Goal: Information Seeking & Learning: Check status

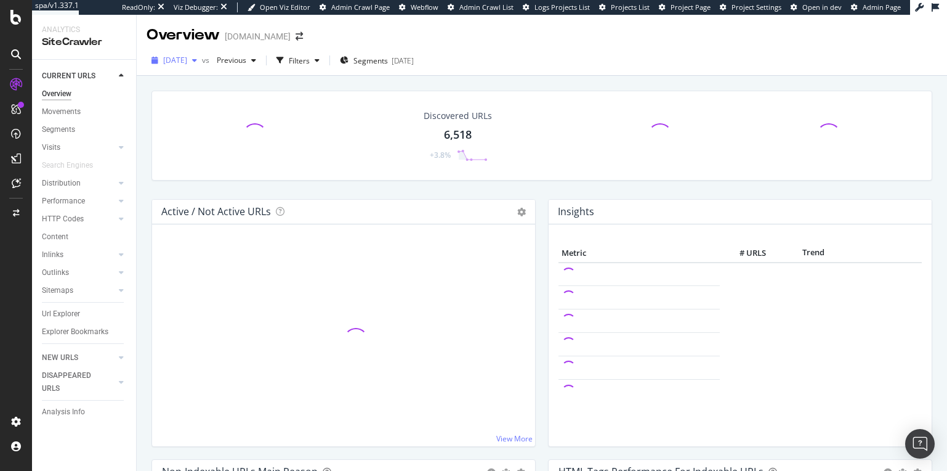
click at [187, 63] on span "2025 Aug. 27th" at bounding box center [175, 60] width 24 height 10
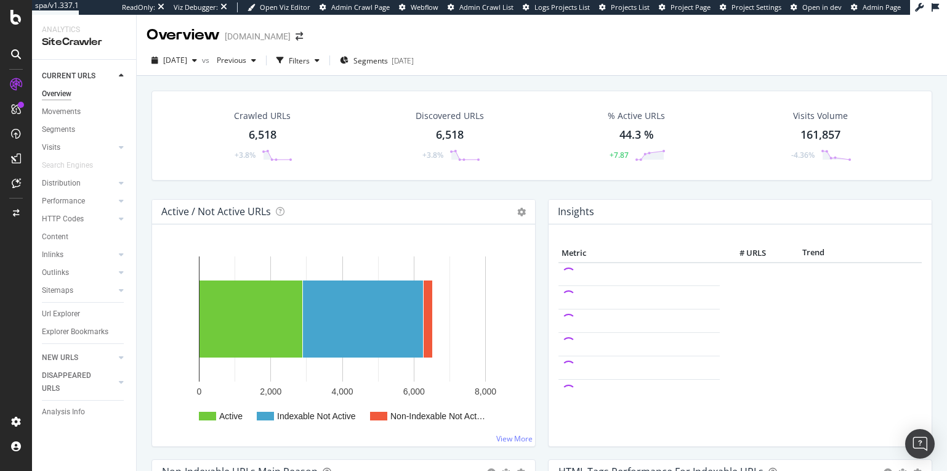
click at [366, 91] on div "Crawled URLs 6,518 +3.8% Discovered URLs 6,518 +3.8% % Active URLs 44.3 % +7.87…" at bounding box center [542, 136] width 781 height 90
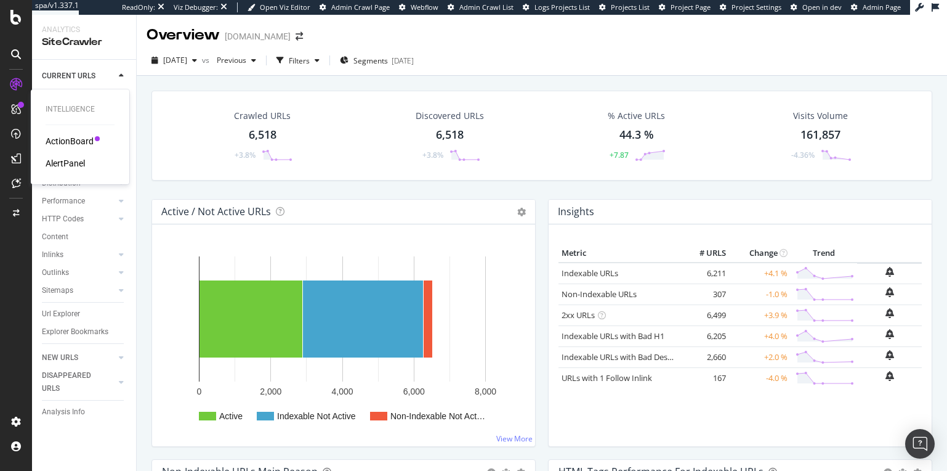
click at [73, 147] on div "ActionBoard AlertPanel" at bounding box center [80, 152] width 69 height 34
click at [78, 140] on div "ActionBoard" at bounding box center [70, 141] width 48 height 12
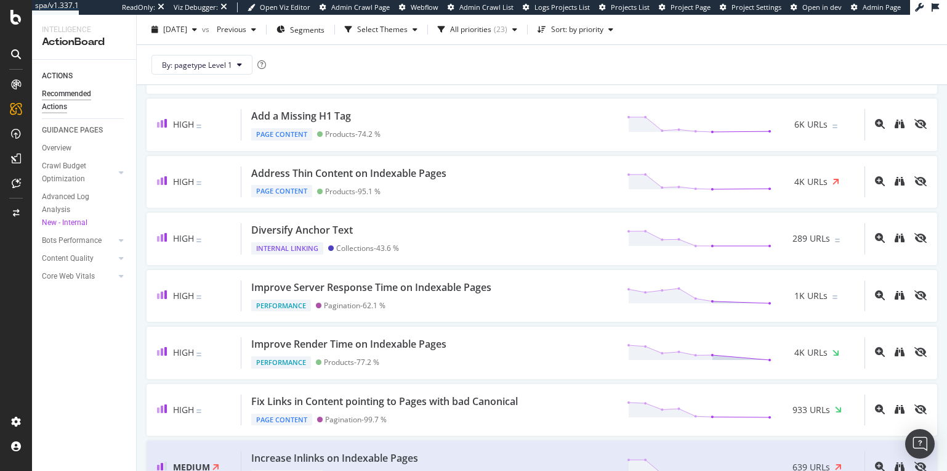
scroll to position [410, 0]
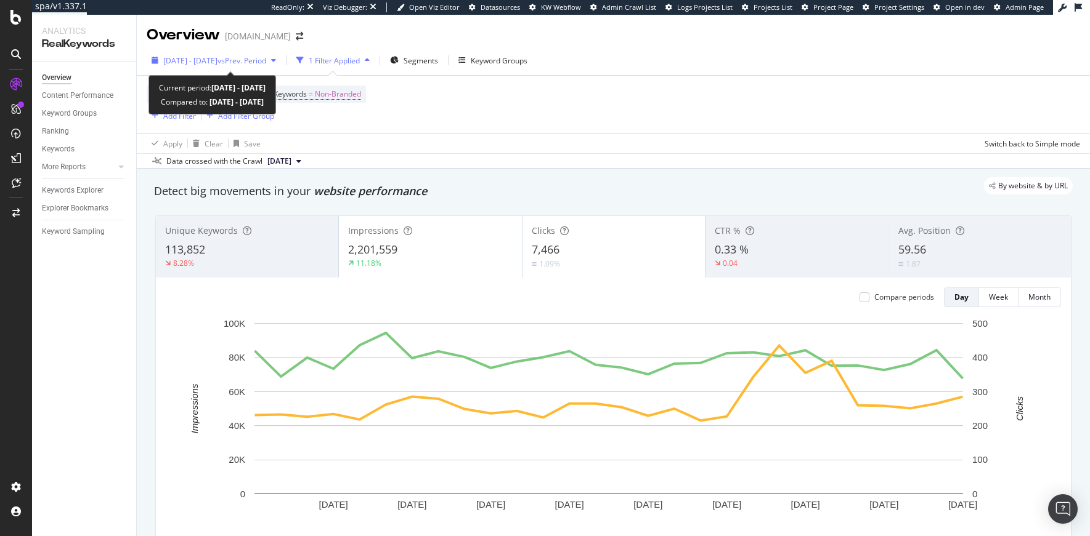
click at [217, 60] on span "[DATE] - [DATE]" at bounding box center [190, 60] width 54 height 10
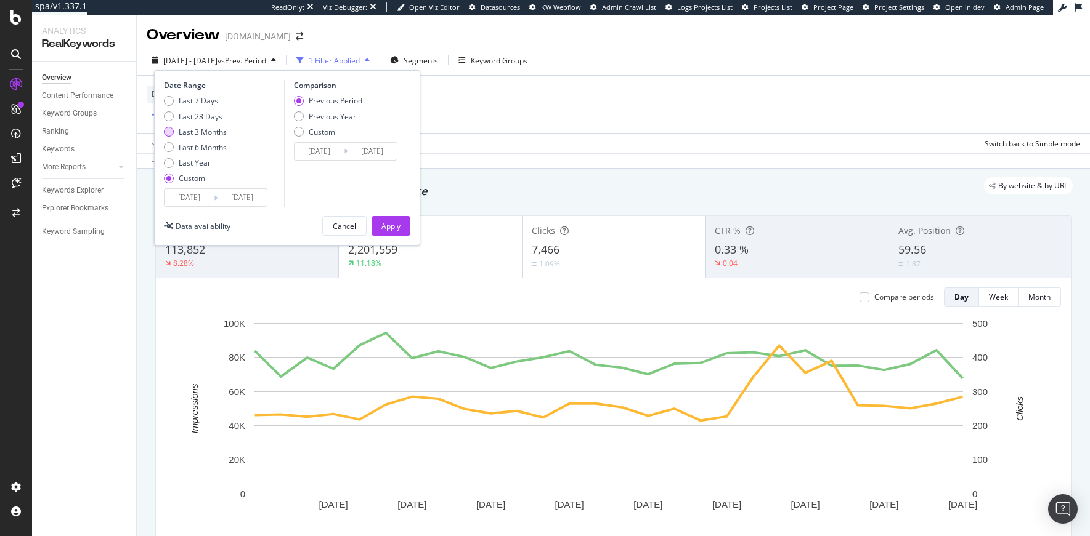
click at [210, 129] on div "Last 3 Months" at bounding box center [203, 132] width 48 height 10
type input "[DATE]"
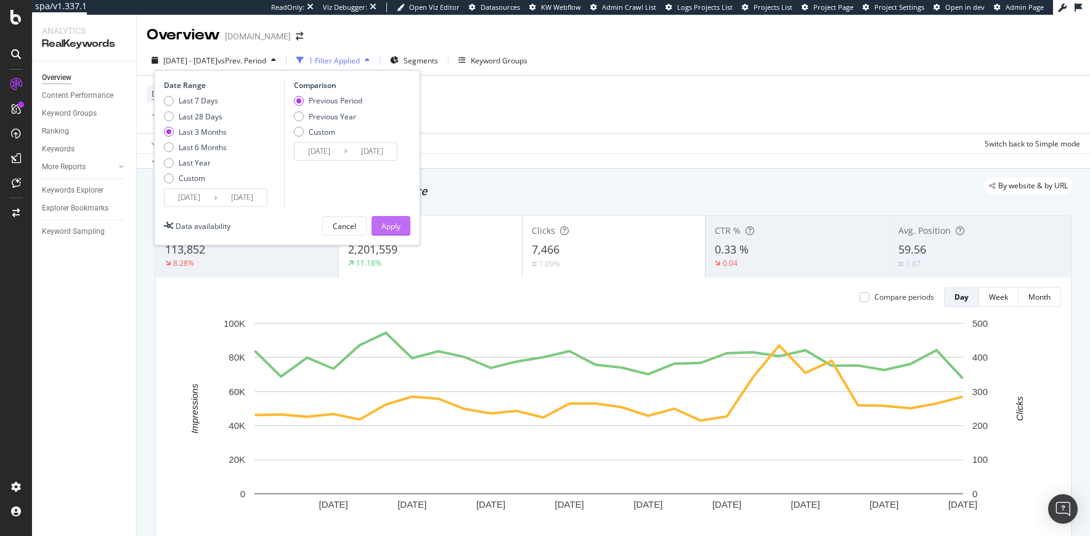
click at [392, 225] on div "Apply" at bounding box center [390, 226] width 19 height 10
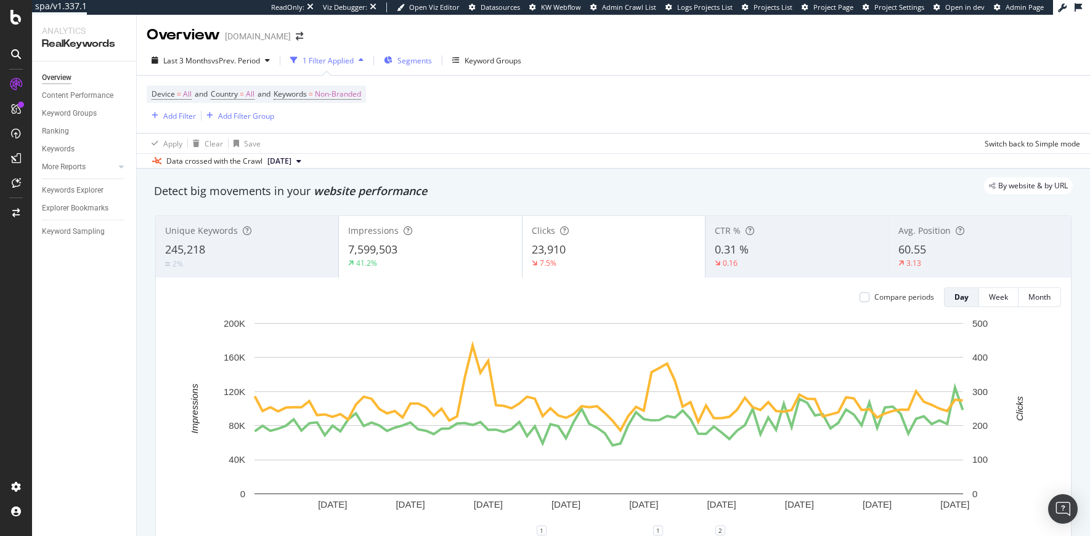
click at [414, 62] on span "Segments" at bounding box center [414, 60] width 34 height 10
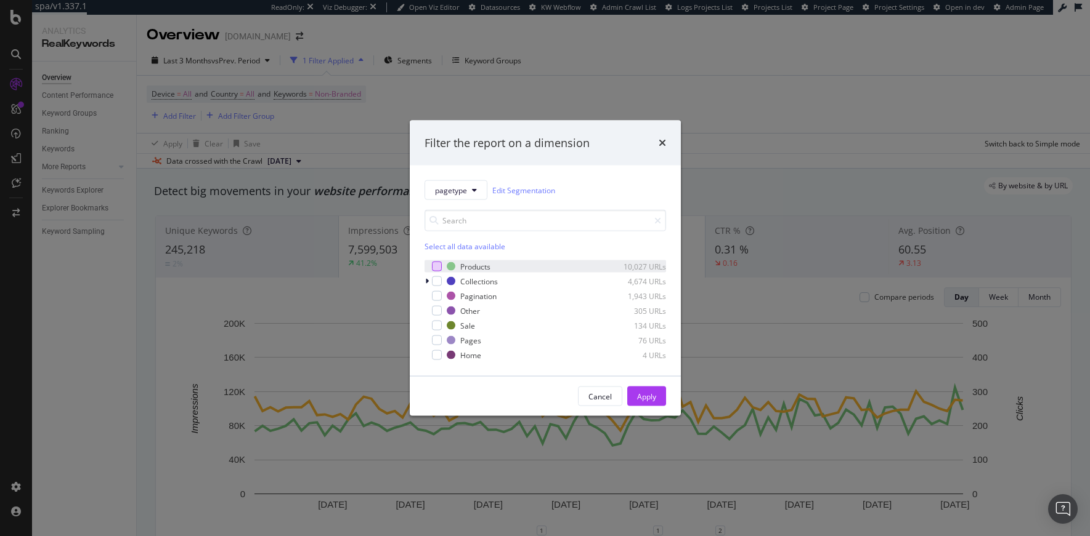
click at [436, 269] on div "modal" at bounding box center [437, 267] width 10 height 10
click at [644, 387] on div "Apply" at bounding box center [646, 396] width 19 height 18
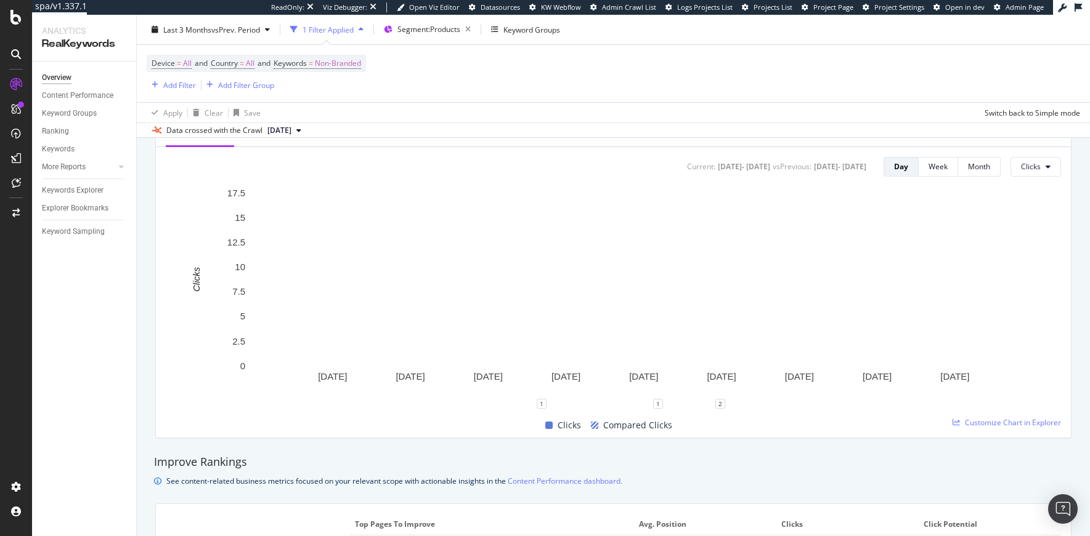
scroll to position [457, 0]
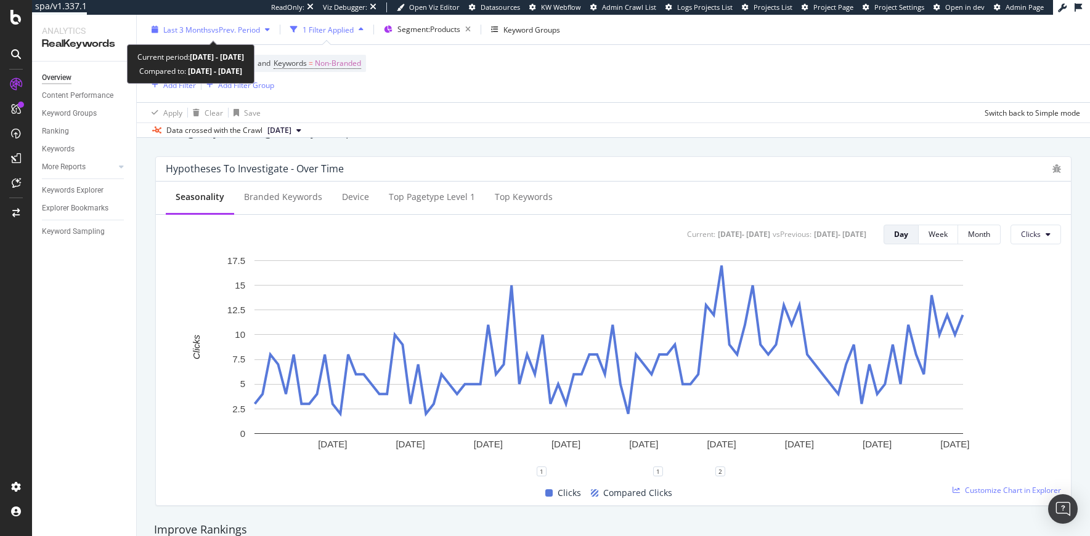
click at [259, 24] on span "vs Prev. Period" at bounding box center [235, 29] width 49 height 10
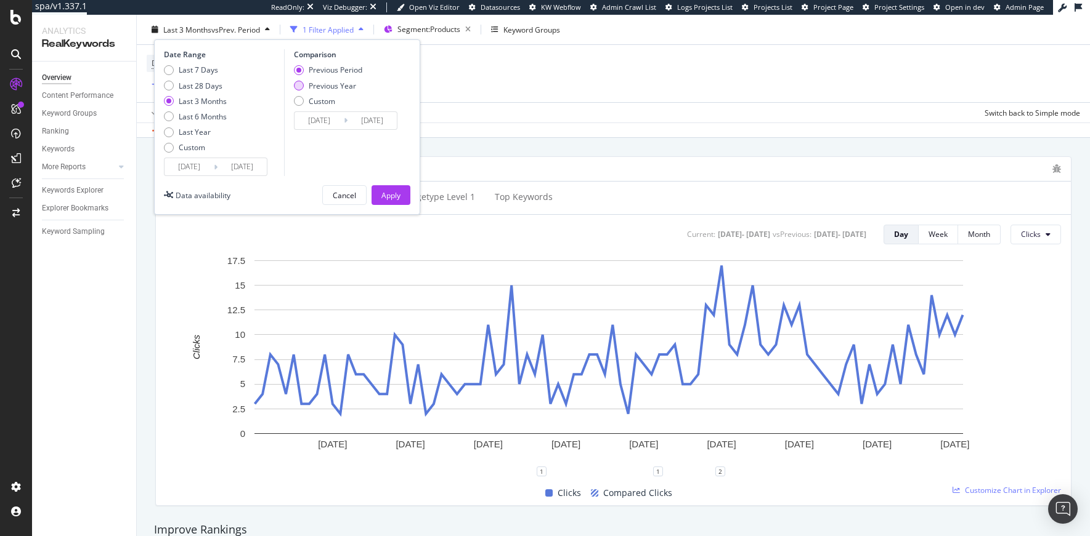
click at [315, 83] on div "Previous Year" at bounding box center [332, 85] width 47 height 10
type input "2024/05/26"
type input "2024/08/25"
click at [387, 195] on div "Apply" at bounding box center [390, 195] width 19 height 10
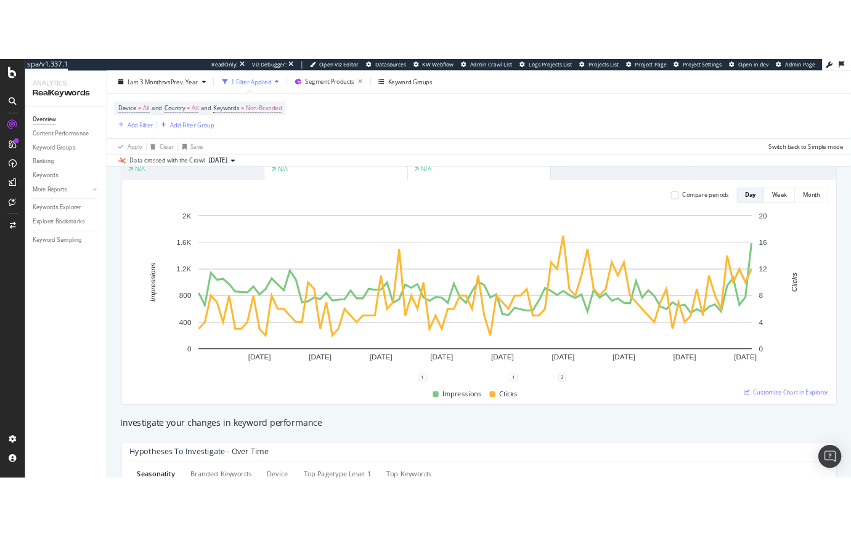
scroll to position [99, 0]
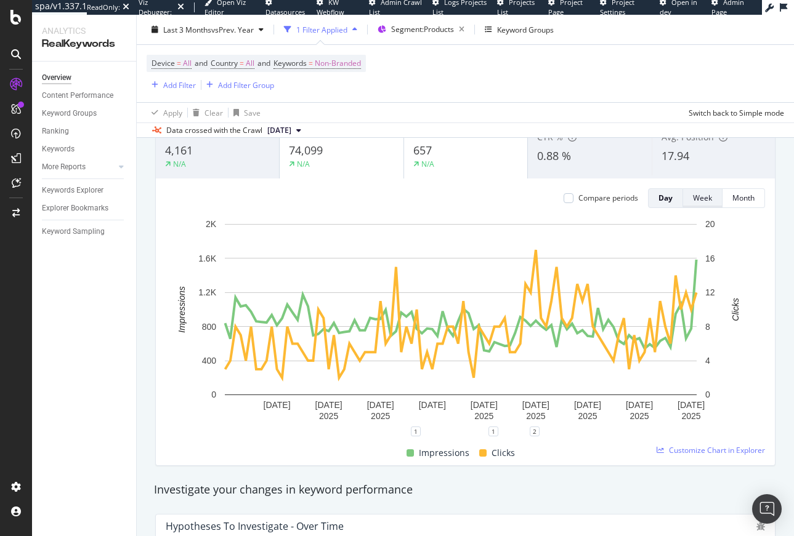
click at [700, 201] on div "Week" at bounding box center [702, 198] width 19 height 10
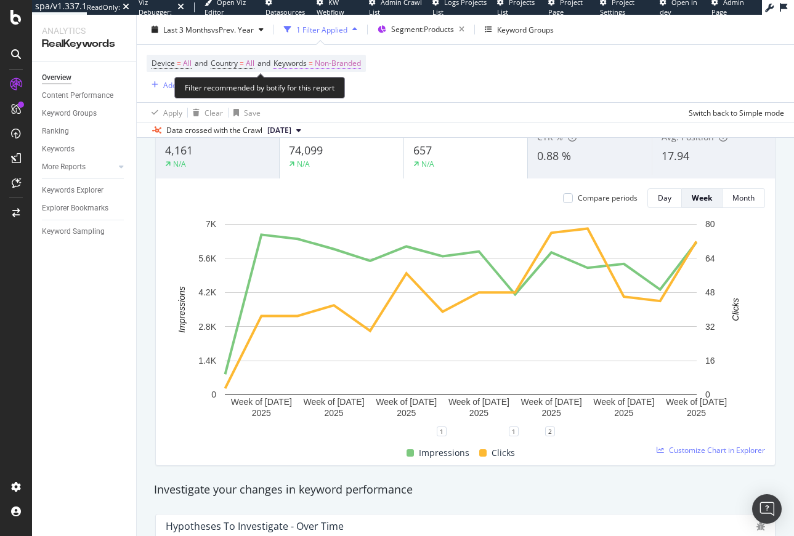
click at [351, 67] on span "Non-Branded" at bounding box center [338, 63] width 46 height 17
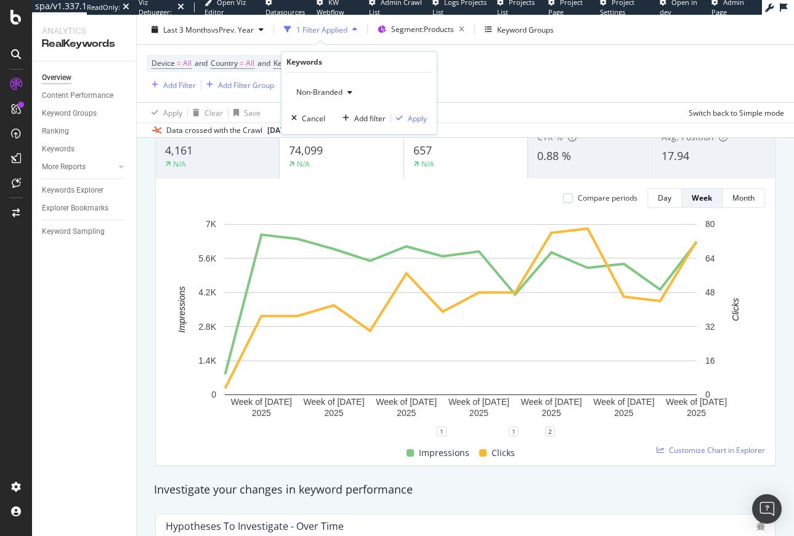
click at [328, 94] on span "Non-Branded" at bounding box center [316, 92] width 51 height 10
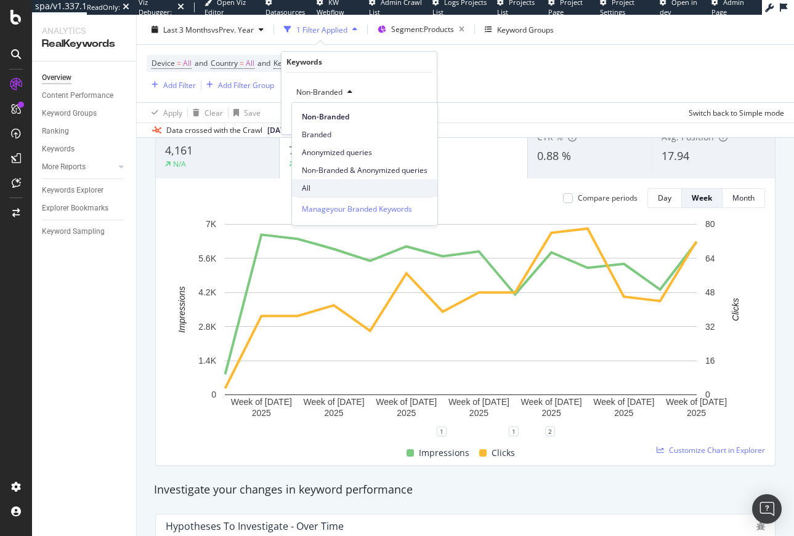
click at [341, 190] on span "All" at bounding box center [365, 188] width 126 height 11
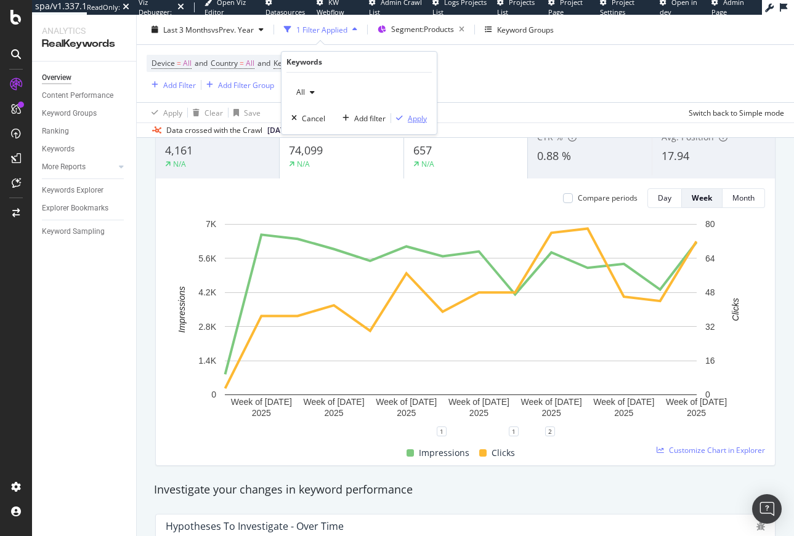
click at [415, 119] on div "Apply" at bounding box center [417, 118] width 19 height 10
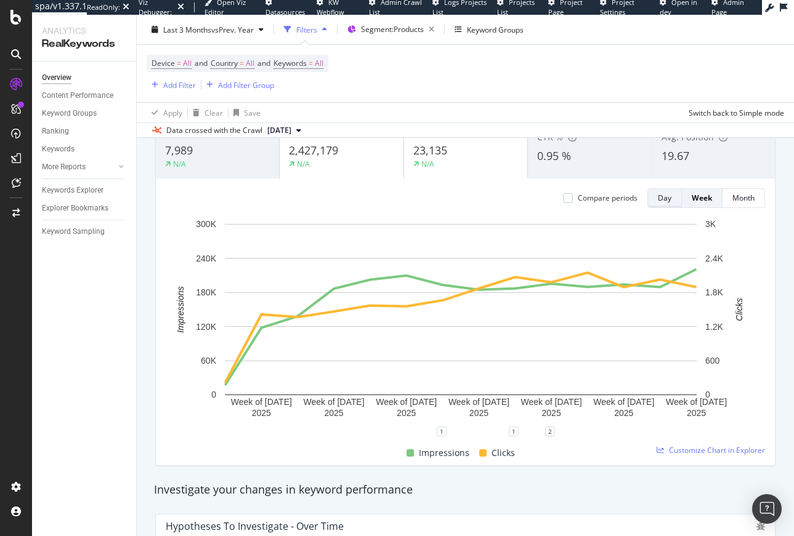
click at [658, 199] on div "Day" at bounding box center [665, 198] width 14 height 10
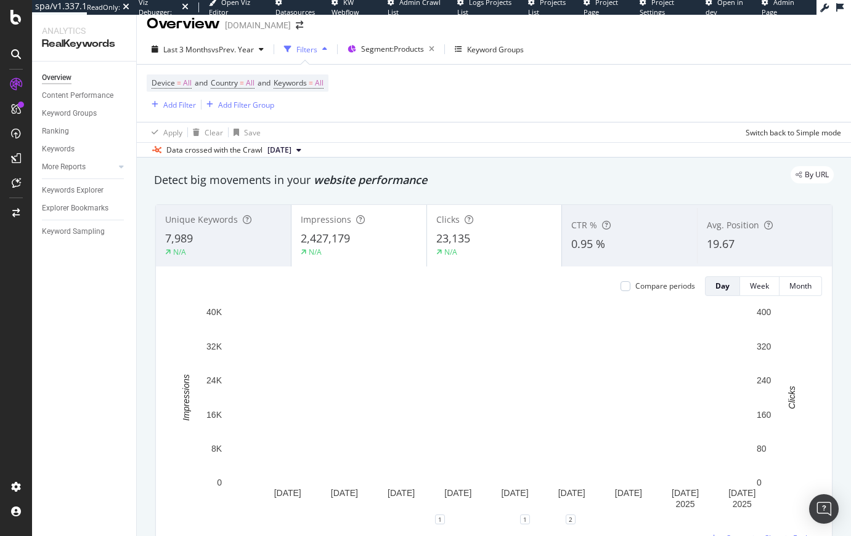
scroll to position [14, 0]
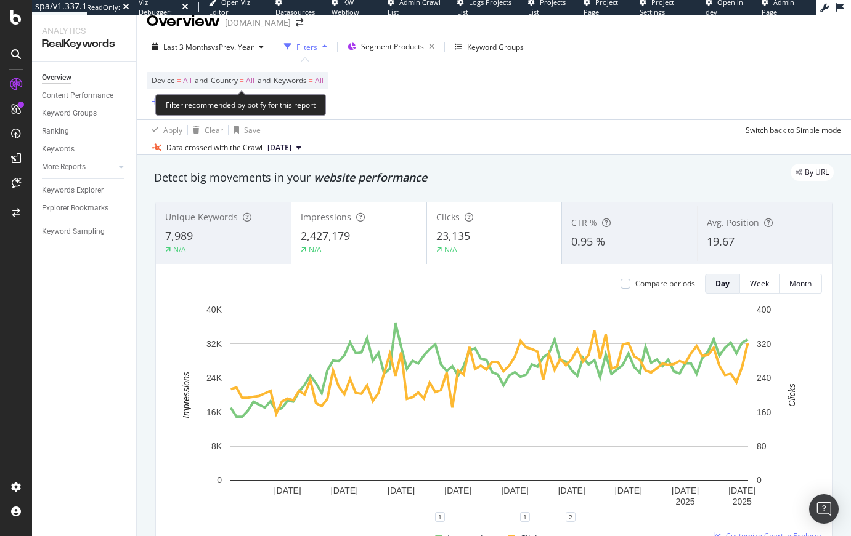
click at [307, 78] on span "Keywords" at bounding box center [289, 80] width 33 height 10
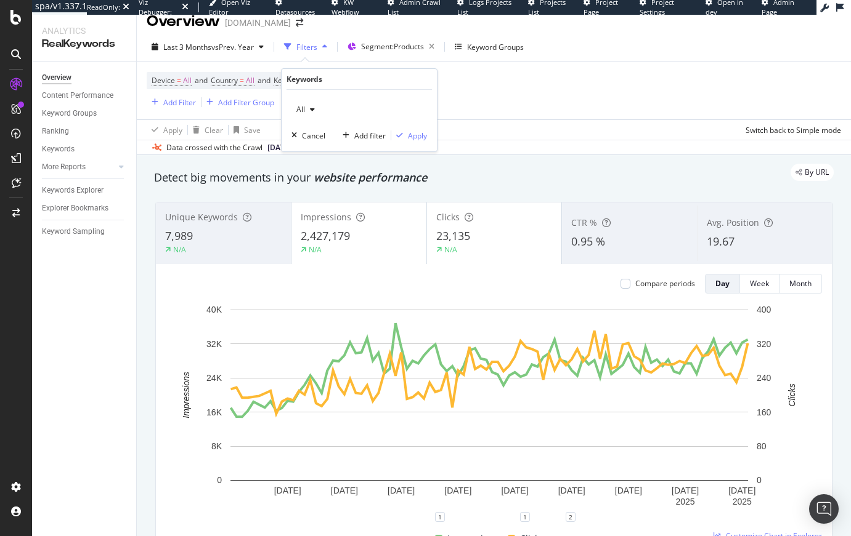
click at [302, 105] on span "All" at bounding box center [298, 109] width 14 height 10
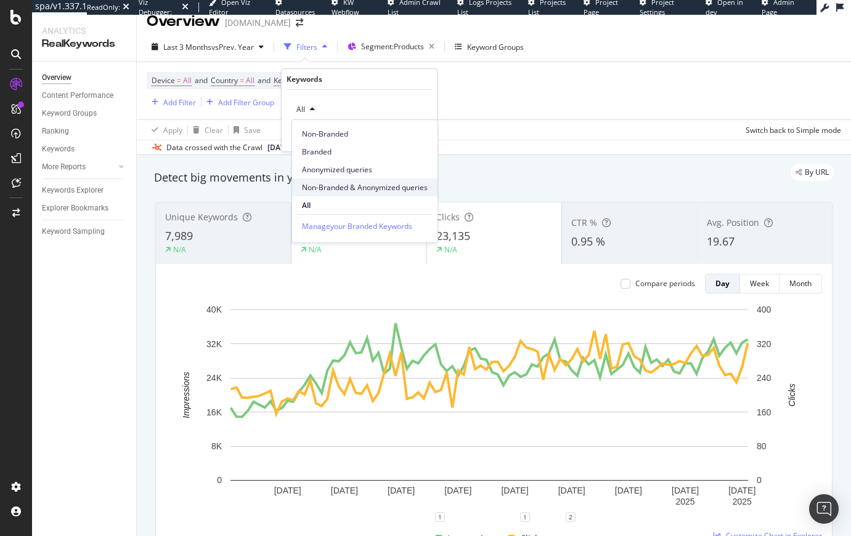
click at [356, 185] on span "Non-Branded & Anonymized queries" at bounding box center [365, 187] width 126 height 11
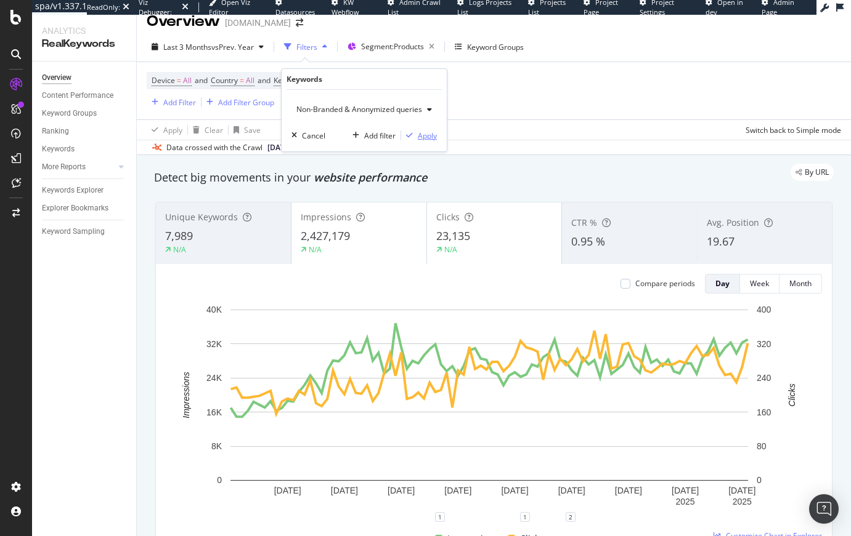
click at [418, 139] on div "Apply" at bounding box center [427, 136] width 19 height 10
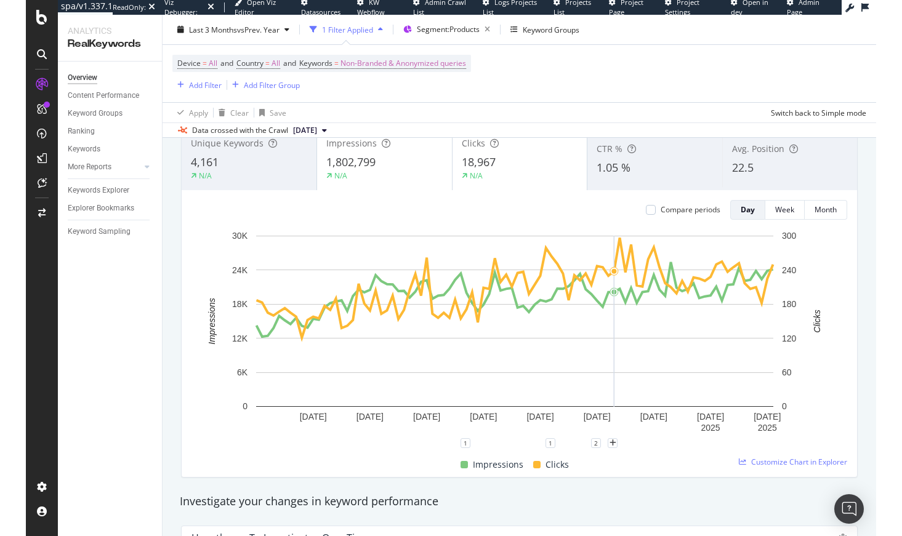
scroll to position [65, 0]
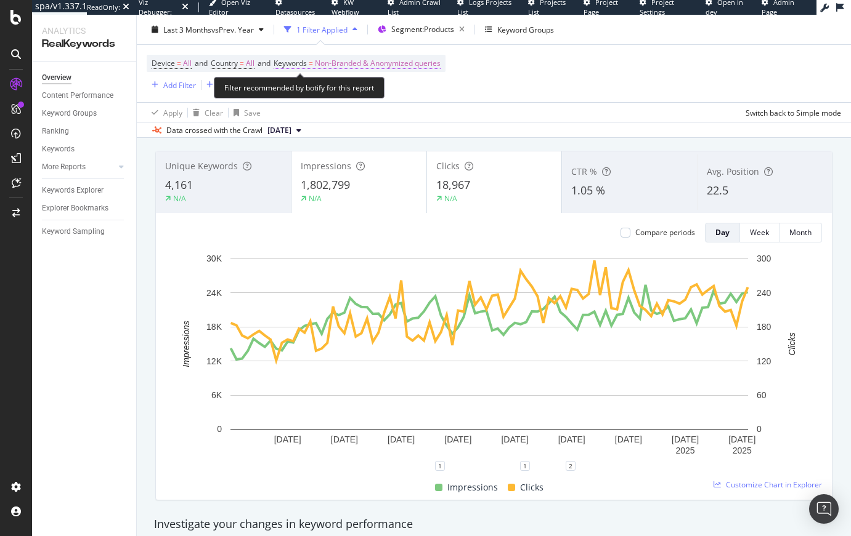
click at [408, 65] on span "Non-Branded & Anonymized queries" at bounding box center [378, 63] width 126 height 17
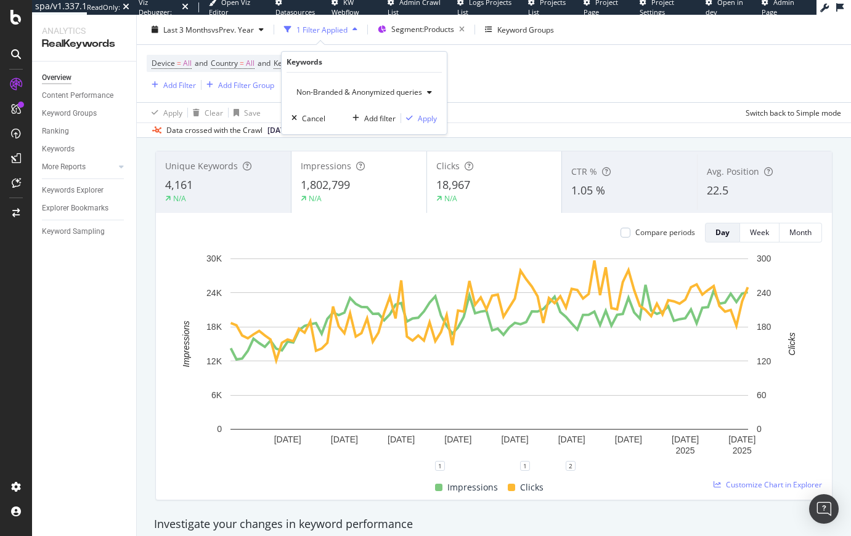
click at [369, 92] on span "Non-Branded & Anonymized queries" at bounding box center [356, 92] width 131 height 10
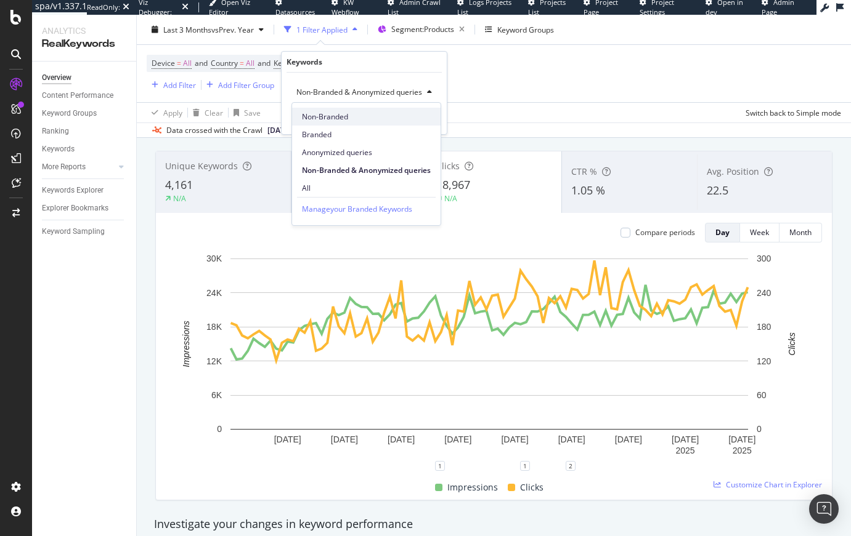
click at [327, 117] on span "Non-Branded" at bounding box center [366, 116] width 129 height 11
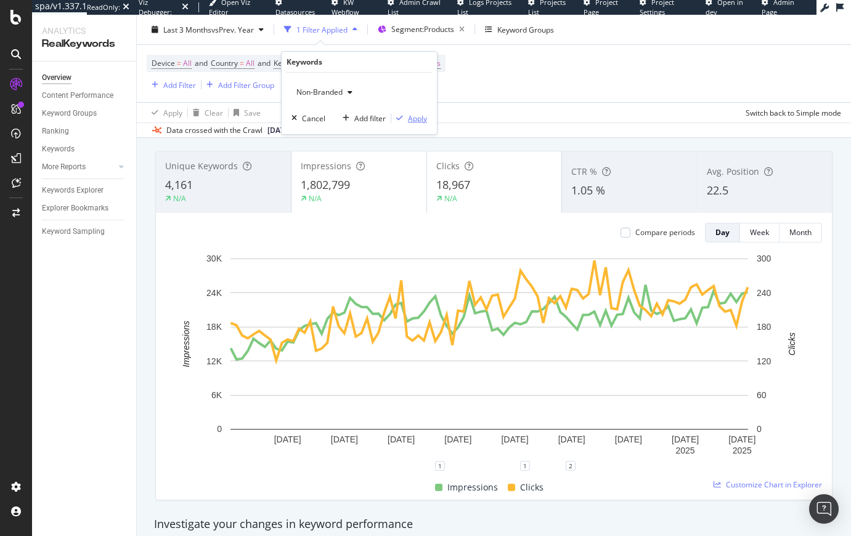
click at [411, 119] on div "Apply" at bounding box center [417, 118] width 19 height 10
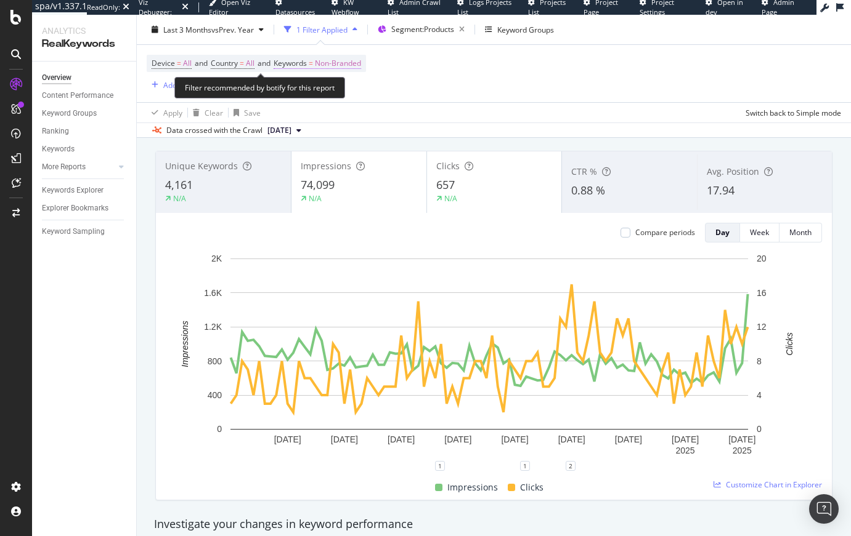
click at [361, 67] on span "Non-Branded" at bounding box center [338, 63] width 46 height 17
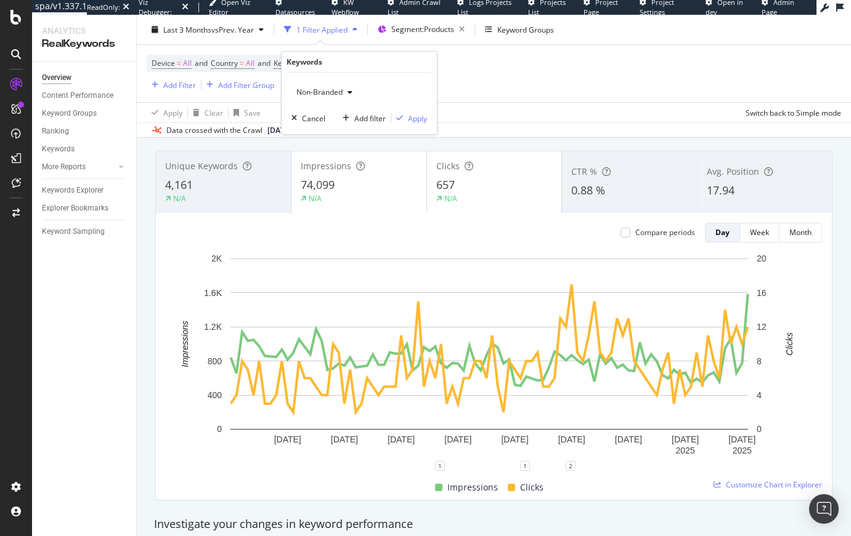
click at [330, 89] on span "Non-Branded" at bounding box center [316, 92] width 51 height 10
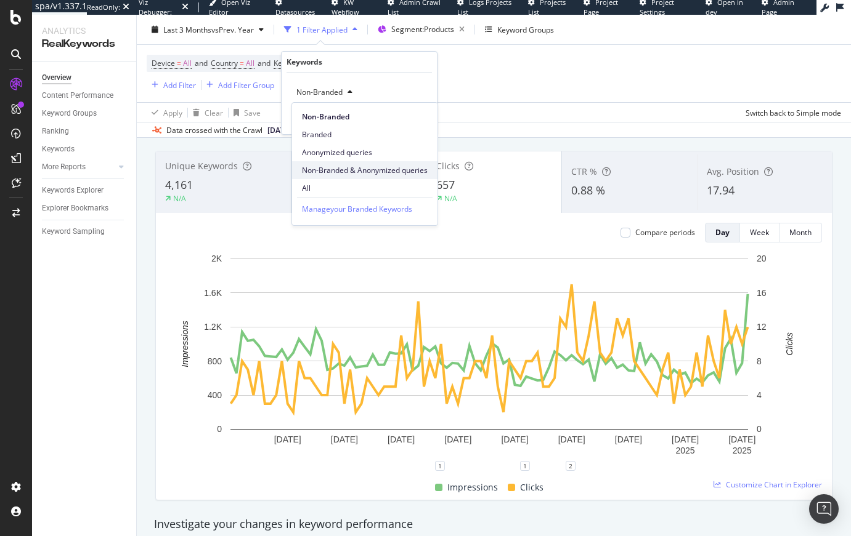
click at [379, 172] on span "Non-Branded & Anonymized queries" at bounding box center [365, 170] width 126 height 11
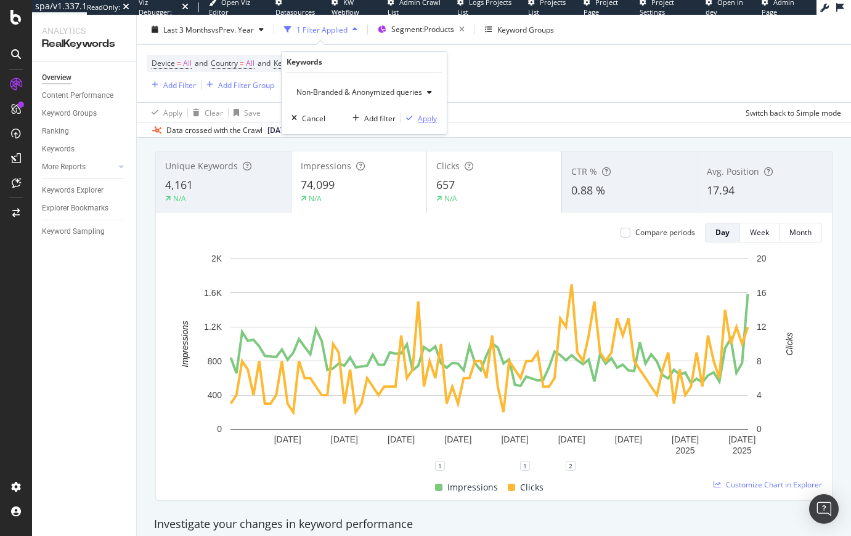
click at [429, 116] on div "Apply" at bounding box center [427, 118] width 19 height 10
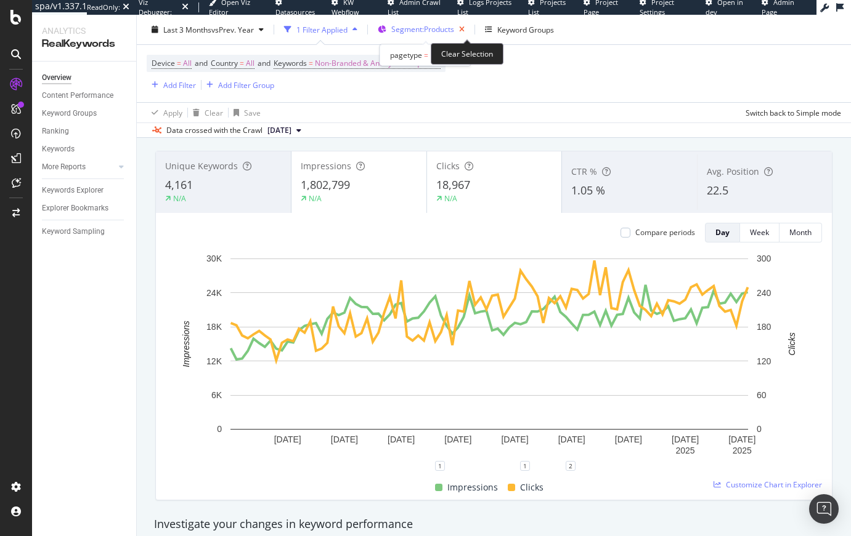
click at [466, 28] on icon "button" at bounding box center [461, 29] width 15 height 17
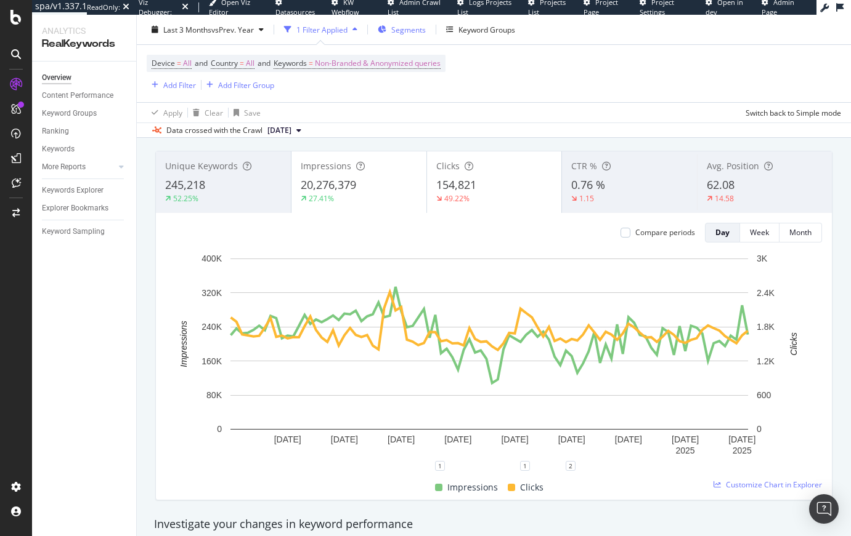
click at [422, 30] on span "Segments" at bounding box center [408, 29] width 34 height 10
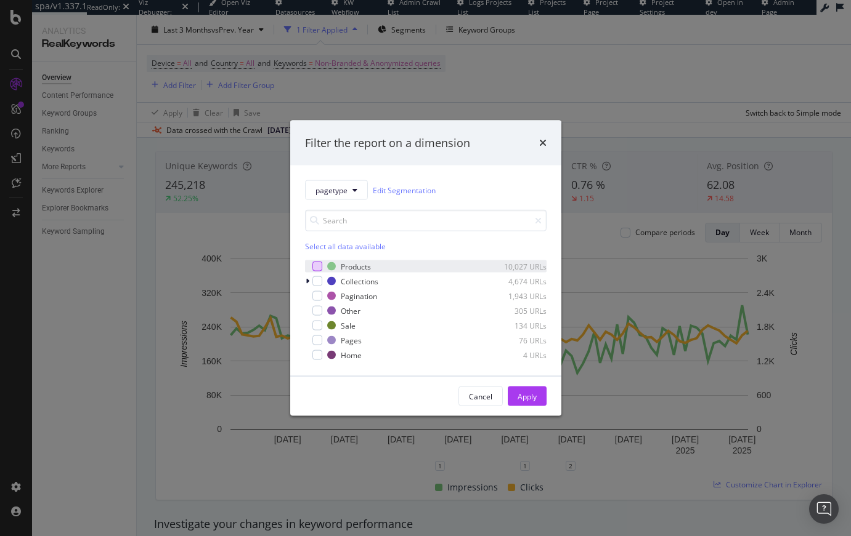
click at [315, 265] on div "modal" at bounding box center [317, 267] width 10 height 10
click at [517, 391] on div "Apply" at bounding box center [526, 396] width 19 height 10
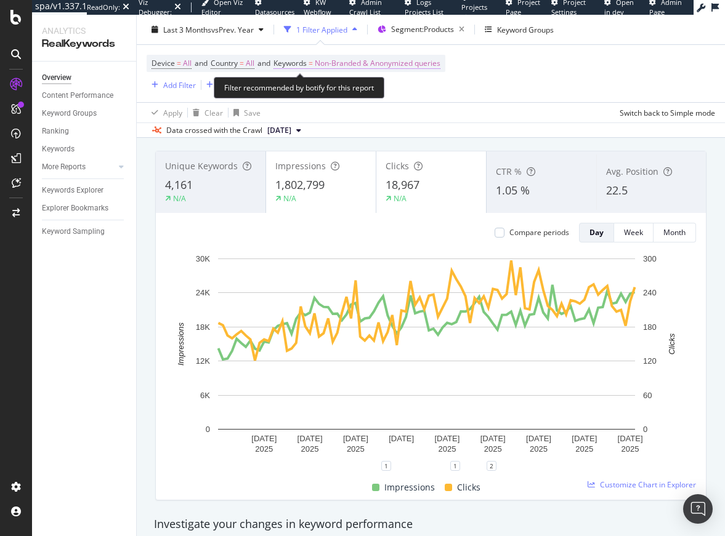
click at [374, 71] on span "Non-Branded & Anonymized queries" at bounding box center [378, 63] width 126 height 17
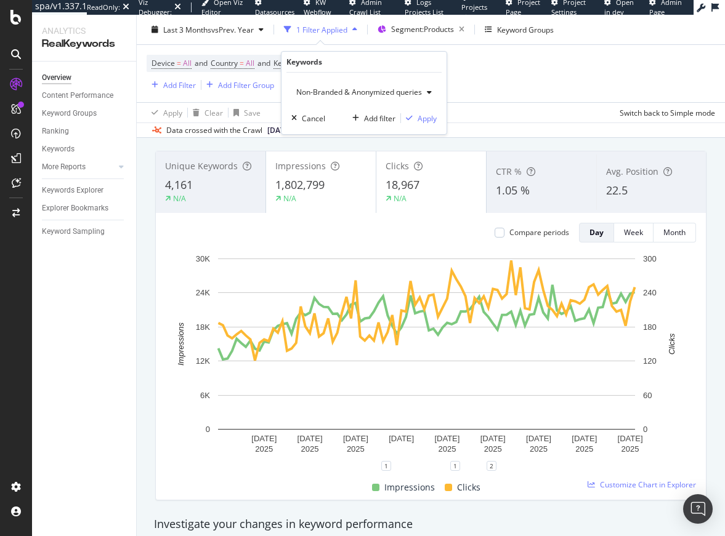
click at [334, 89] on span "Non-Branded & Anonymized queries" at bounding box center [356, 92] width 131 height 10
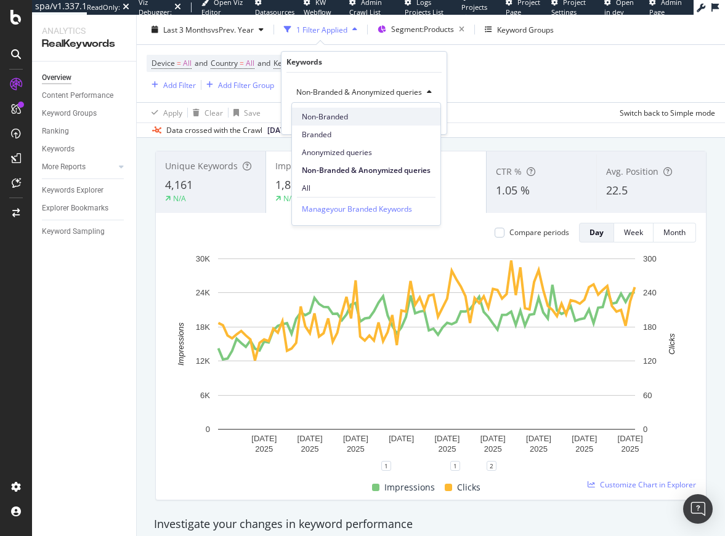
click at [334, 112] on span "Non-Branded" at bounding box center [366, 116] width 129 height 11
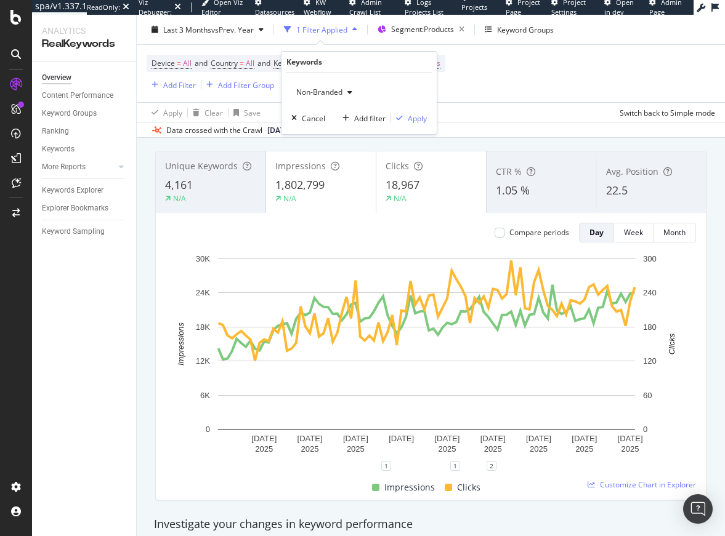
click at [410, 107] on div "Non-Branded Cancel Add filter Apply" at bounding box center [358, 104] width 155 height 62
click at [414, 116] on div "Apply" at bounding box center [417, 118] width 19 height 10
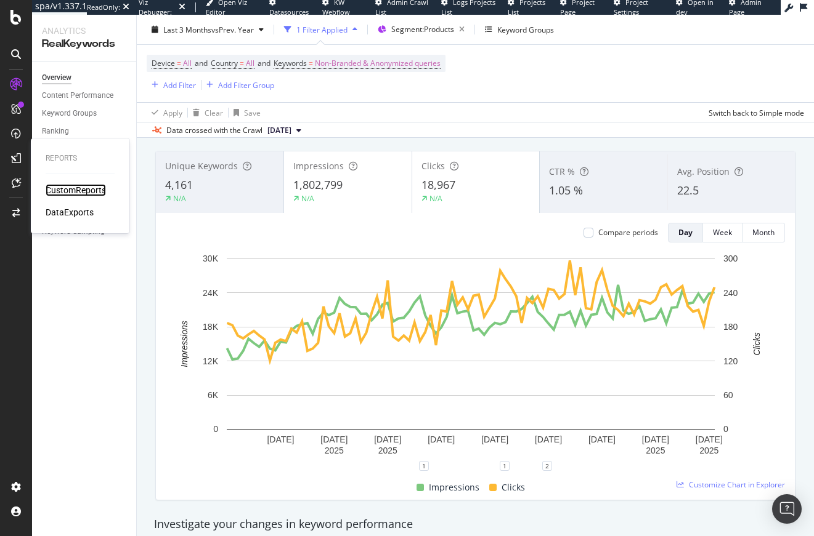
click at [82, 190] on div "CustomReports" at bounding box center [76, 190] width 60 height 12
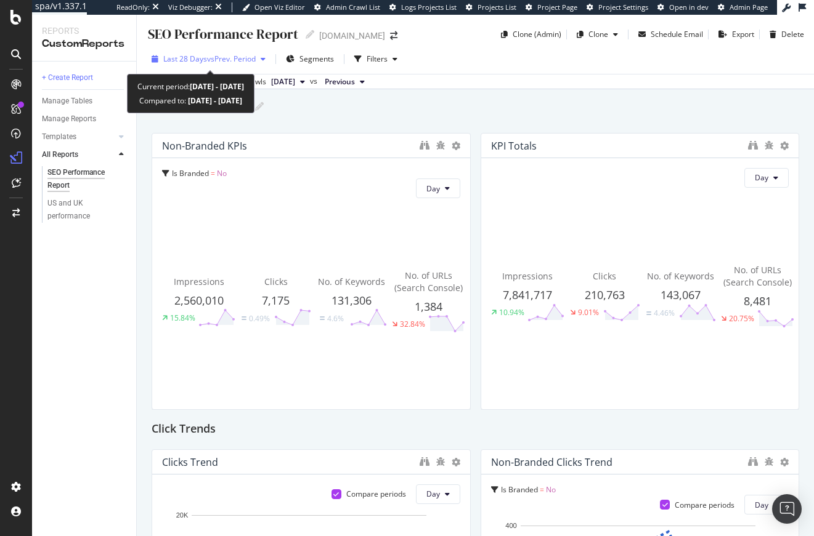
click at [211, 56] on span "vs Prev. Period" at bounding box center [231, 59] width 49 height 10
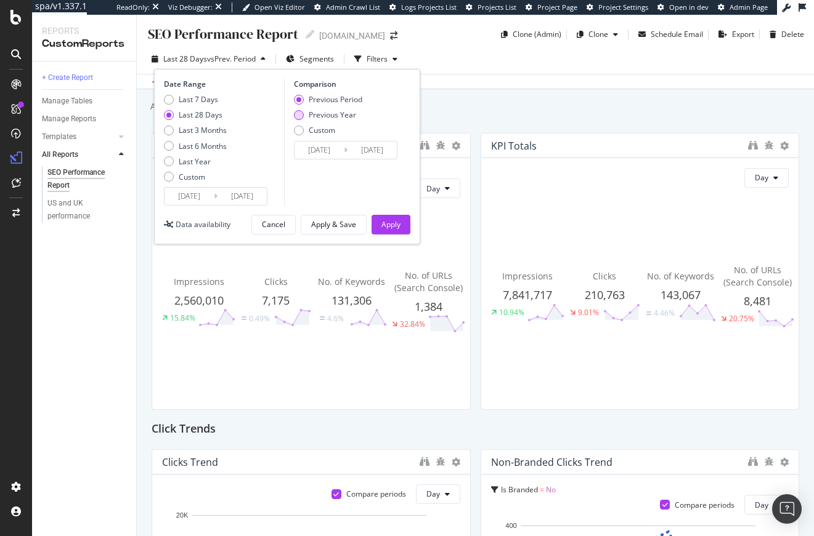
click at [331, 111] on div "Previous Year" at bounding box center [332, 115] width 47 height 10
type input "2024/07/29"
type input "2024/08/25"
click at [394, 229] on div "Apply" at bounding box center [390, 224] width 19 height 10
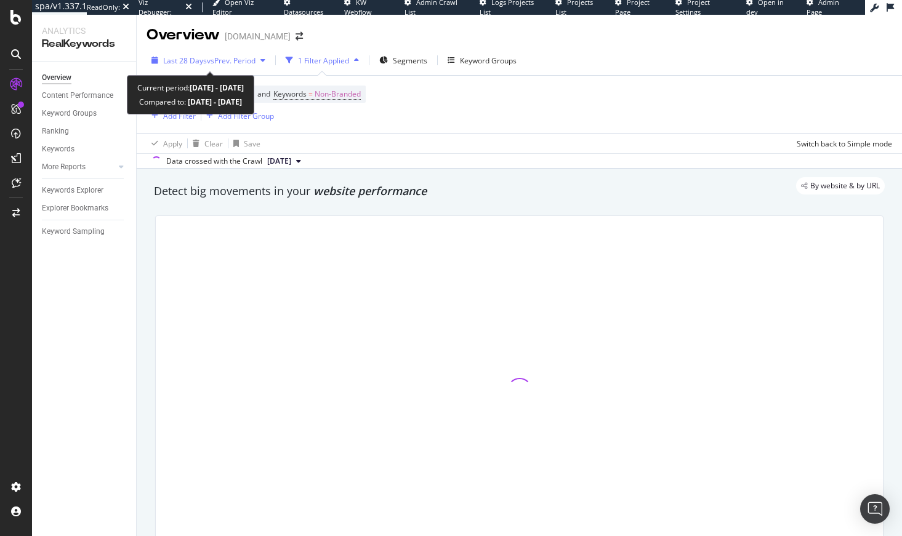
click at [227, 59] on span "vs Prev. Period" at bounding box center [231, 60] width 49 height 10
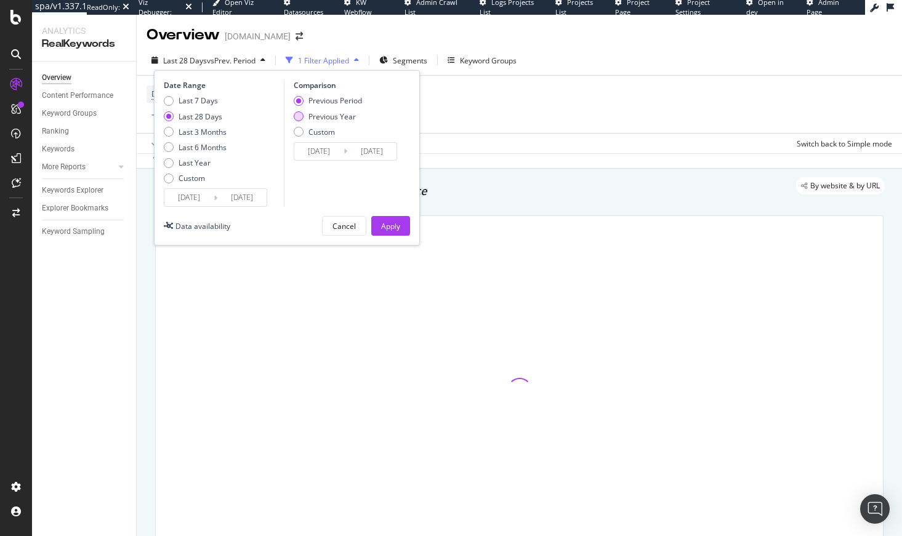
click at [322, 115] on div "Previous Year" at bounding box center [332, 116] width 47 height 10
type input "[DATE]"
click at [393, 224] on div "Apply" at bounding box center [390, 226] width 19 height 10
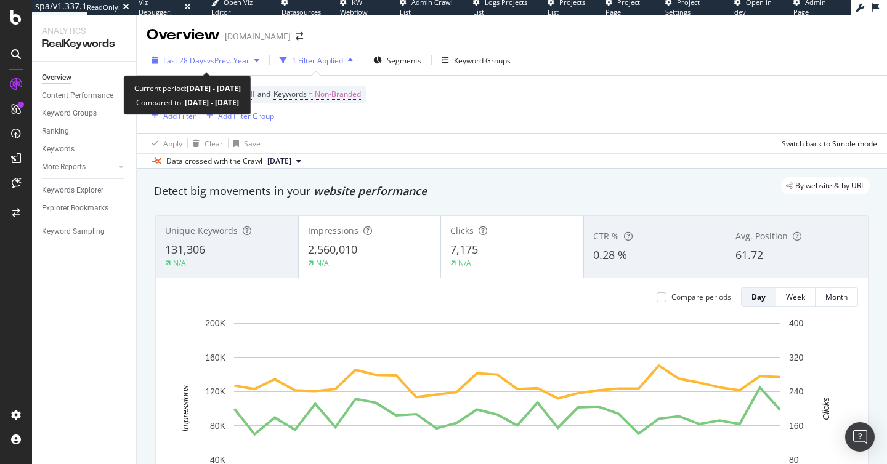
click at [226, 63] on span "vs Prev. Year" at bounding box center [228, 60] width 42 height 10
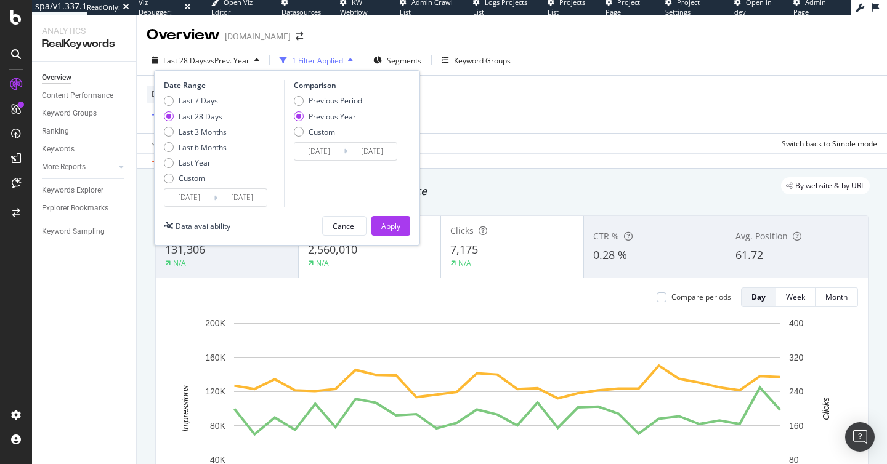
click at [183, 200] on input "2025/07/28" at bounding box center [188, 197] width 49 height 17
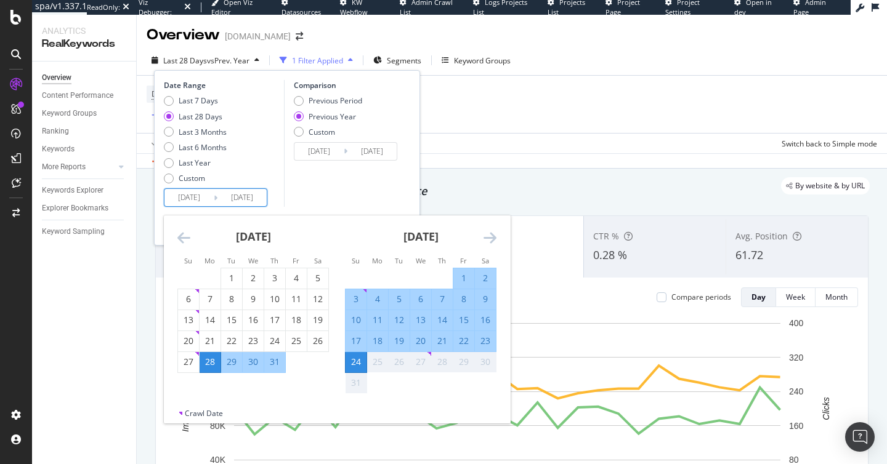
click at [180, 235] on icon "Move backward to switch to the previous month." at bounding box center [183, 237] width 13 height 15
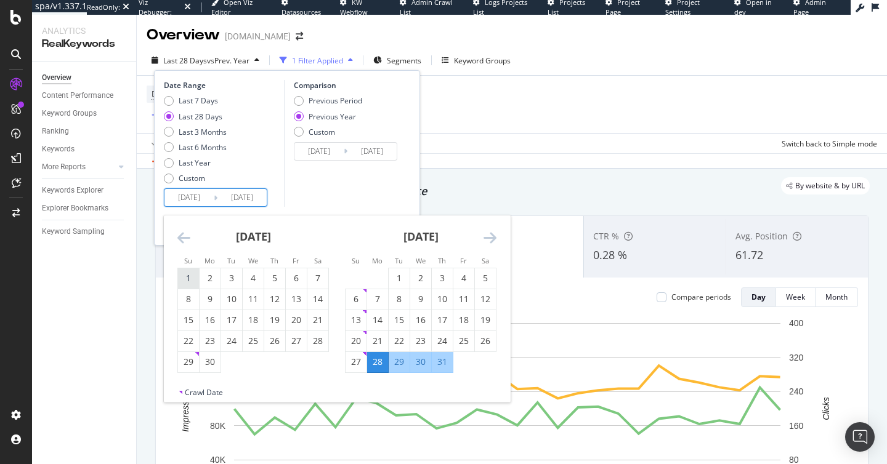
click at [195, 276] on div "1" at bounding box center [188, 278] width 21 height 12
type input "2025/06/01"
type input "2024/06/02"
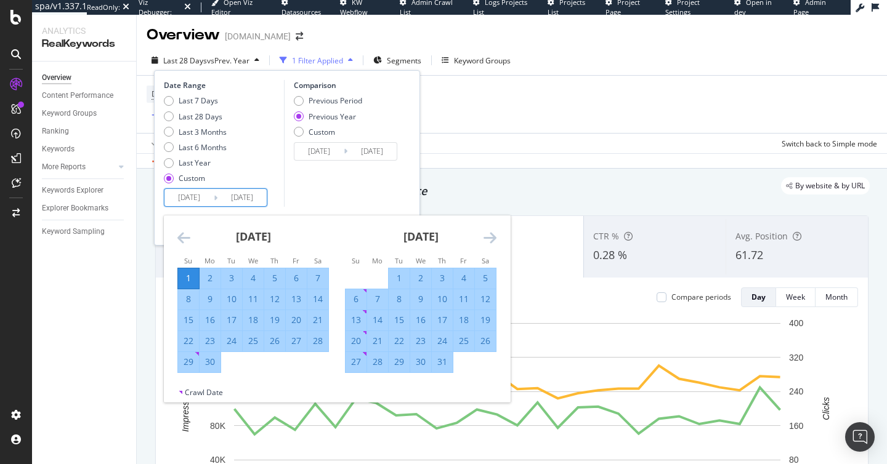
click at [233, 299] on div "10" at bounding box center [231, 299] width 21 height 12
type input "2025/06/10"
type input "2024/06/11"
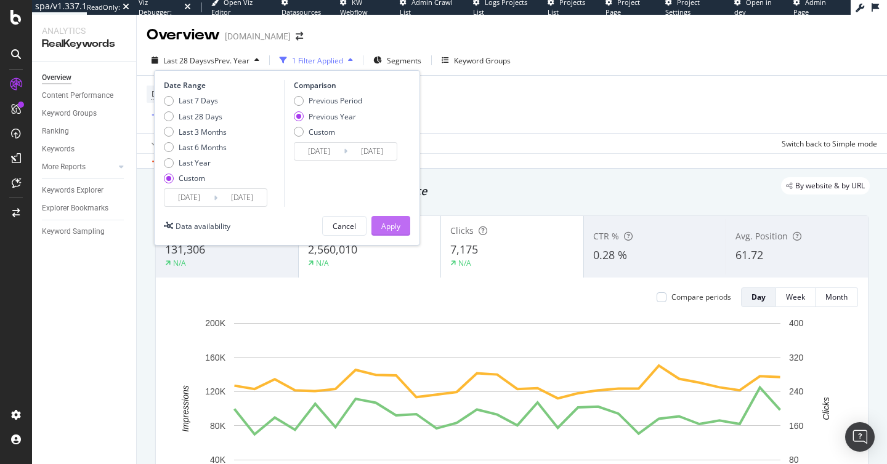
click at [391, 227] on div "Apply" at bounding box center [390, 226] width 19 height 10
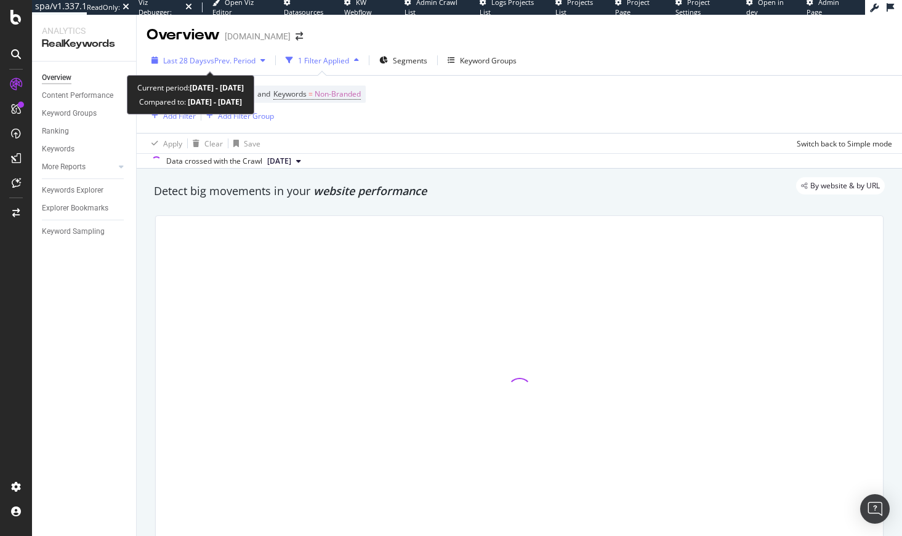
click at [246, 65] on span "vs Prev. Period" at bounding box center [231, 60] width 49 height 10
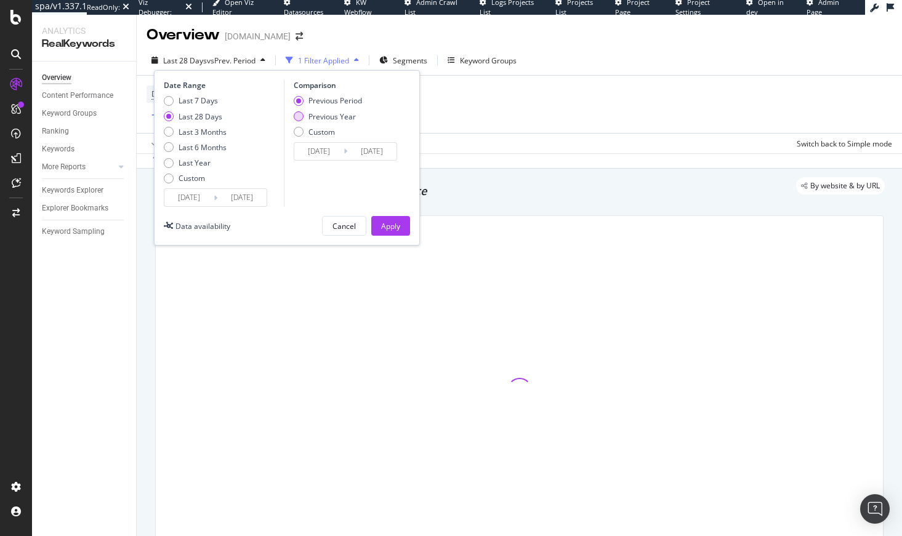
click at [326, 116] on div "Previous Year" at bounding box center [332, 116] width 47 height 10
type input "[DATE]"
click at [391, 229] on div "Apply" at bounding box center [390, 226] width 19 height 10
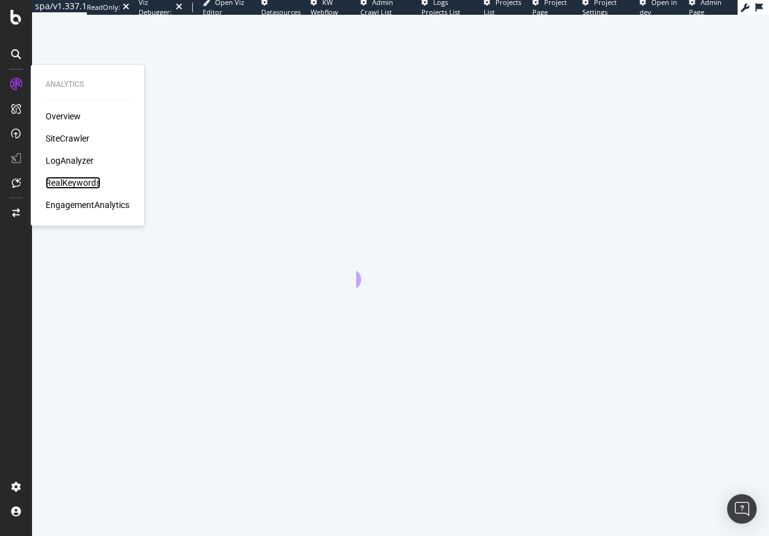
click at [73, 179] on div "RealKeywords" at bounding box center [73, 183] width 55 height 12
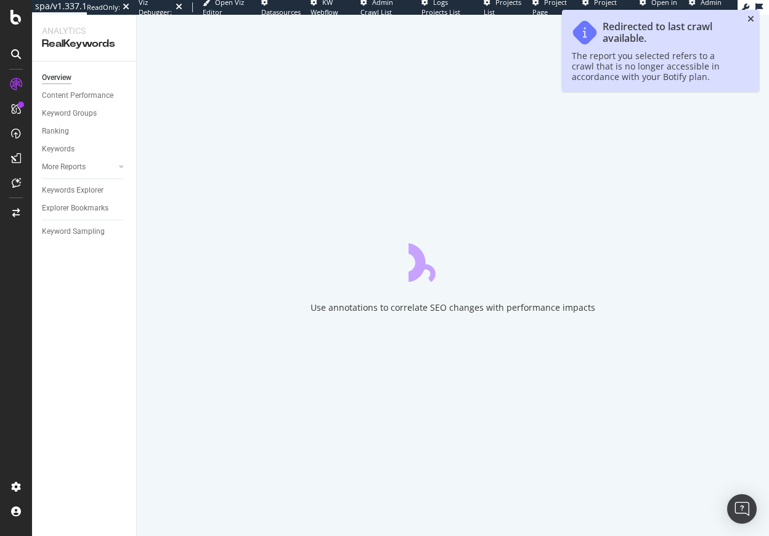
click at [751, 18] on icon "close toast" at bounding box center [750, 19] width 7 height 9
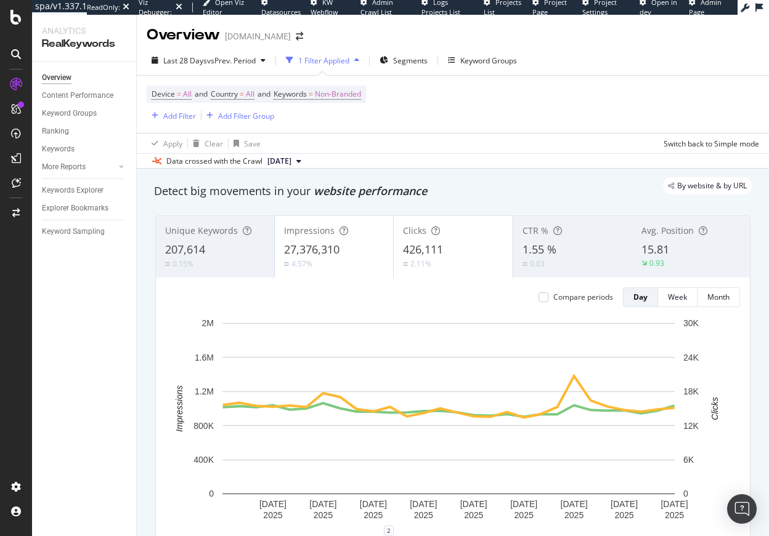
click at [487, 188] on div "By website & by URL" at bounding box center [447, 185] width 610 height 17
click at [70, 193] on div "CustomReports" at bounding box center [76, 190] width 60 height 12
